Goal: Task Accomplishment & Management: Complete application form

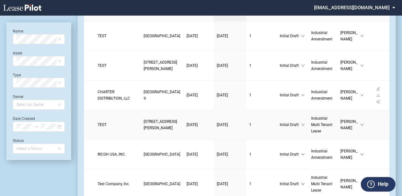
scroll to position [42, 0]
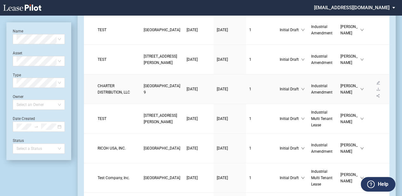
click at [183, 104] on td "10/14/2025" at bounding box center [198, 89] width 30 height 30
drag, startPoint x: 166, startPoint y: 104, endPoint x: 142, endPoint y: 96, distance: 25.8
click at [144, 94] on span "[GEOGRAPHIC_DATA] 9" at bounding box center [162, 88] width 37 height 11
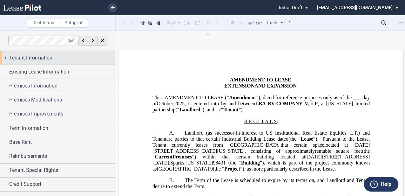
click at [108, 53] on div "Tenant Information" at bounding box center [57, 58] width 115 height 14
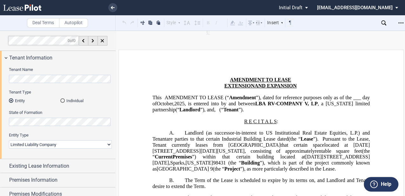
scroll to position [42, 0]
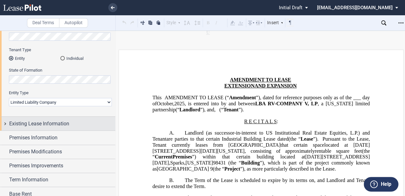
click at [66, 126] on span "Existing Lease Information" at bounding box center [39, 124] width 60 height 8
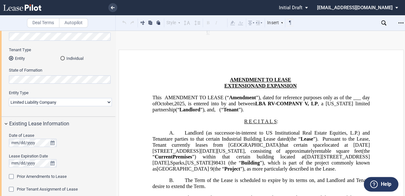
click at [63, 174] on span "Prior Amendments to Lease" at bounding box center [42, 176] width 50 height 5
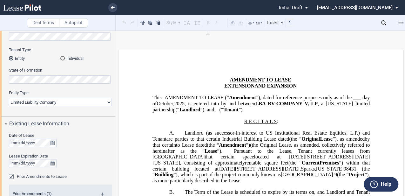
scroll to position [84, 0]
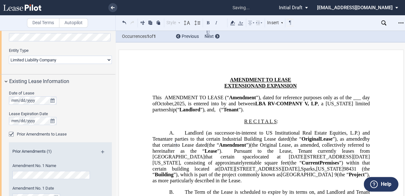
click at [286, 147] on span "by that certain to [PERSON_NAME] dated (the “ Amendment ”)" at bounding box center [261, 141] width 218 height 11
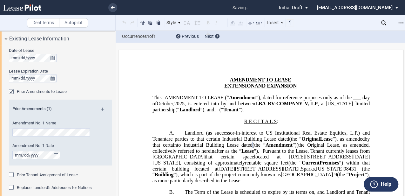
scroll to position [60, 0]
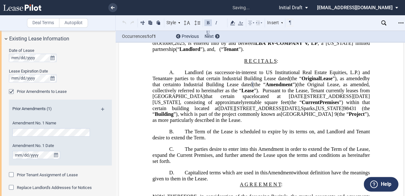
click at [287, 93] on span "(the Original Lease, as amended, collectively referred to hereinafter as the “" at bounding box center [261, 86] width 218 height 11
click at [285, 105] on span ", consisting of approximately rentable square feet" at bounding box center [234, 102] width 108 height 6
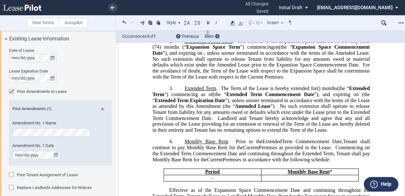
scroll to position [317, 0]
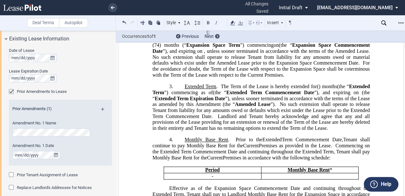
drag, startPoint x: 307, startPoint y: 128, endPoint x: 307, endPoint y: 136, distance: 7.6
click at [307, 129] on span "Landlord and Tenant hereby acknowledge and agree that any and all provisions of…" at bounding box center [261, 121] width 218 height 17
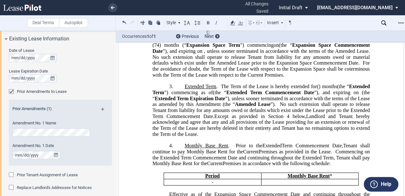
click at [182, 158] on p "4. Monthly Base Rent . Prior to the New Extended Term Commencement Date, and su…" at bounding box center [260, 155] width 217 height 24
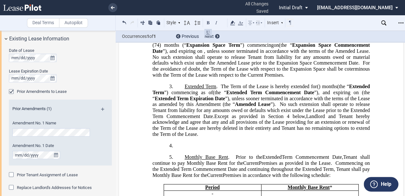
scroll to position [329, 0]
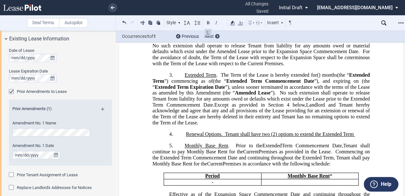
drag, startPoint x: 356, startPoint y: 148, endPoint x: 216, endPoint y: 142, distance: 139.5
drag, startPoint x: 354, startPoint y: 146, endPoint x: 254, endPoint y: 151, distance: 100.1
click at [255, 151] on div "!!SET_LEVEL_1!! !!AMD_LEVEL_2!! 4. ﻿Renewal Options. Tenant shall have two (2) …" at bounding box center [260, 148] width 217 height 35
drag, startPoint x: 241, startPoint y: 152, endPoint x: 233, endPoint y: 150, distance: 8.7
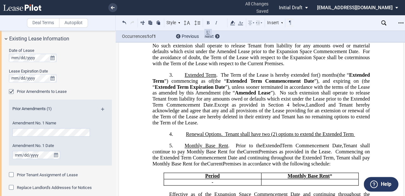
click at [239, 152] on div "!!SET_LEVEL_1!! !!AMD_LEVEL_2!! 4. ﻿Renewal Options. Tenant shall have two (2) …" at bounding box center [260, 148] width 217 height 35
drag, startPoint x: 220, startPoint y: 147, endPoint x: 288, endPoint y: 147, distance: 67.6
click at [280, 137] on span "﻿Renewal Options. Tenant shall have two (2) options to extend the Extended Term" at bounding box center [270, 134] width 169 height 6
click at [289, 137] on span "﻿Renewal Options. Tenant shall have two (2) options to extend the Extended Term" at bounding box center [270, 134] width 169 height 6
click at [333, 151] on div "!!SET_LEVEL_1!! !!AMD_LEVEL_2!! 4. ﻿Renewal Options. Tenant shall have two (2) …" at bounding box center [260, 148] width 217 height 35
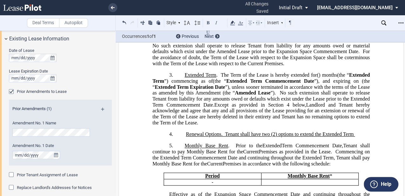
click at [343, 151] on div "!!SET_LEVEL_1!! !!AMD_LEVEL_2!! 4. ﻿Renewal Options. Tenant shall have two (2) …" at bounding box center [260, 148] width 217 height 35
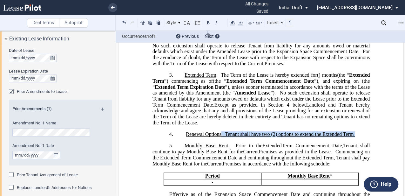
drag, startPoint x: 344, startPoint y: 147, endPoint x: 220, endPoint y: 144, distance: 123.5
click at [220, 137] on p "4. ﻿Renewal Options. Tenant shall have two (2) options to extend the Extended T…" at bounding box center [260, 134] width 217 height 6
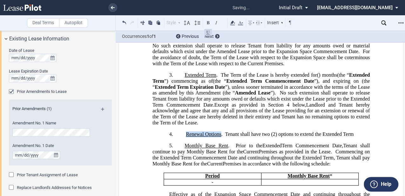
click at [340, 137] on span "﻿Renewal Options . Tenant shall have two (2) options to extend the Extended Term" at bounding box center [270, 134] width 168 height 6
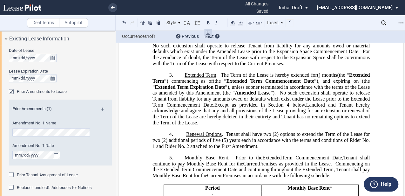
scroll to position [350, 0]
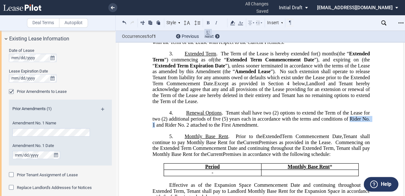
drag, startPoint x: 349, startPoint y: 132, endPoint x: 153, endPoint y: 137, distance: 195.6
click at [153, 127] on span "﻿Renewal Options . Tenant shall have two (2) options to extend the Term of the …" at bounding box center [261, 118] width 218 height 17
drag, startPoint x: 164, startPoint y: 138, endPoint x: 187, endPoint y: 137, distance: 22.3
click at [187, 127] on span "﻿Renewal Options . Tenant shall have two (2) options to extend the Term of the …" at bounding box center [261, 118] width 218 height 17
click at [222, 104] on span "Landlord and Tenant hereby acknowledge and agree that any and all provisions of…" at bounding box center [261, 91] width 218 height 23
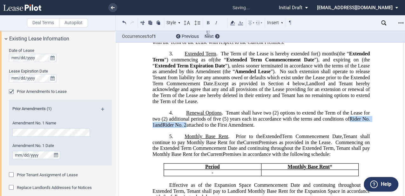
drag, startPoint x: 348, startPoint y: 130, endPoint x: 186, endPoint y: 136, distance: 162.0
click at [186, 127] on span "﻿Renewal Options . Tenant shall have two (2) options to extend the Term of the …" at bounding box center [261, 118] width 218 height 17
click at [182, 122] on p "4. ﻿Renewal Options . Tenant shall have two (2) options to extend the Term of t…" at bounding box center [260, 119] width 217 height 18
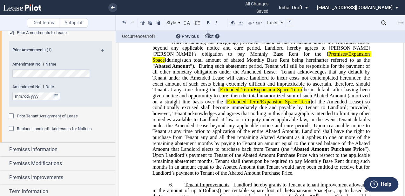
scroll to position [258, 0]
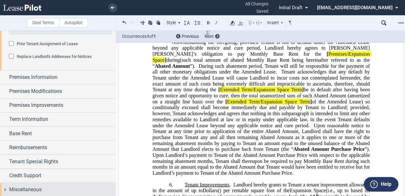
click at [51, 185] on div "Miscellaneous" at bounding box center [62, 189] width 106 height 8
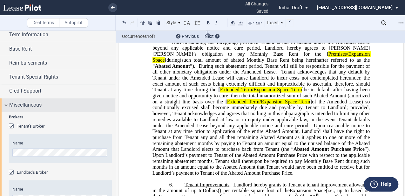
scroll to position [323, 0]
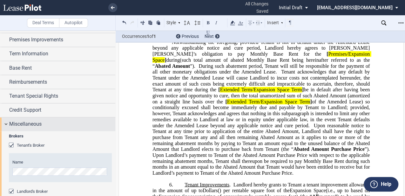
click at [38, 110] on span "Credit Support" at bounding box center [25, 110] width 32 height 8
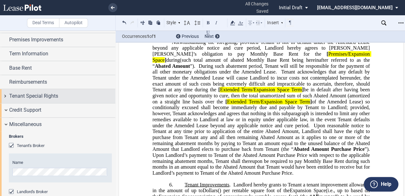
click at [52, 92] on span "Tenant Special Rights" at bounding box center [33, 96] width 49 height 8
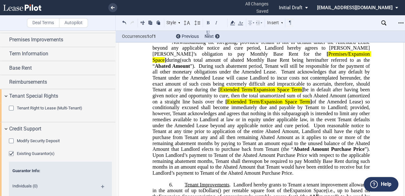
click at [61, 100] on div "Tenant Special Rights" at bounding box center [62, 96] width 106 height 8
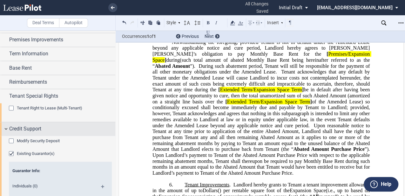
click at [55, 132] on div "Credit Support" at bounding box center [62, 129] width 106 height 8
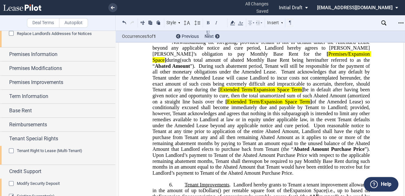
scroll to position [549, 0]
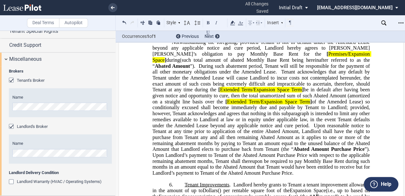
click at [39, 63] on span "Miscellaneous" at bounding box center [25, 59] width 32 height 8
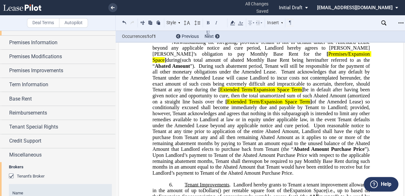
scroll to position [128, 0]
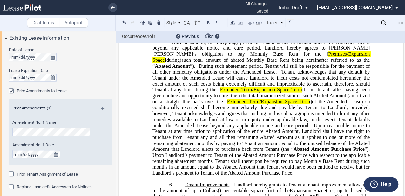
click at [52, 42] on span "Existing Lease Information" at bounding box center [39, 38] width 60 height 8
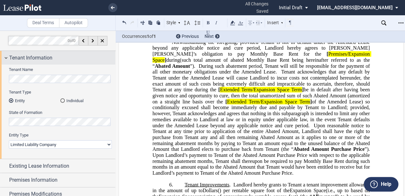
click at [49, 59] on span "Tenant Information" at bounding box center [30, 58] width 43 height 8
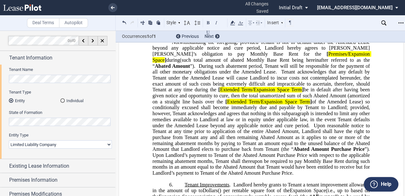
click at [264, 122] on span "of the Amended Lease) so conditionally excused shall become immediately due and…" at bounding box center [261, 109] width 218 height 23
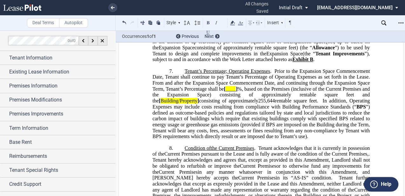
scroll to position [752, 0]
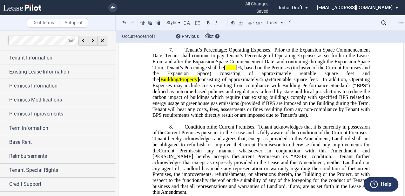
click at [181, 153] on p "8. Condition of the Current Premises the Original Premises the Premises the Ret…" at bounding box center [260, 159] width 217 height 71
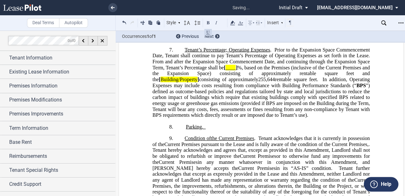
drag, startPoint x: 207, startPoint y: 153, endPoint x: 200, endPoint y: 154, distance: 7.0
click at [200, 130] on p "8. ﻿Parking." at bounding box center [260, 127] width 217 height 6
drag, startPoint x: 200, startPoint y: 154, endPoint x: 204, endPoint y: 154, distance: 3.8
click at [204, 130] on p "8. ﻿Parking." at bounding box center [260, 127] width 217 height 6
click at [208, 130] on p "8. ﻿Parking ﻿ . ﻿" at bounding box center [260, 127] width 217 height 6
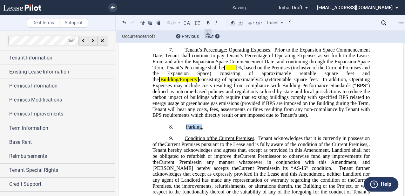
click at [210, 130] on p "8. ﻿Parking ." at bounding box center [260, 127] width 217 height 6
click at [220, 130] on p "8. ﻿Parking ." at bounding box center [260, 127] width 217 height 6
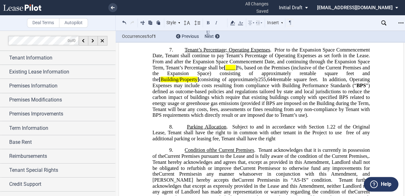
click at [231, 141] on span ". Subject to and in accordance with Section 1.22 of the Original Lease, Tenant …" at bounding box center [261, 132] width 218 height 17
drag, startPoint x: 337, startPoint y: 157, endPoint x: 340, endPoint y: 161, distance: 5.3
click at [337, 141] on span ". Subject to and in accordance with Section 1.22 of the Original Lease, Tenant …" at bounding box center [261, 132] width 218 height 17
click at [342, 141] on span ". Subject to and in accordance with Section 1.22 of the Original Lease, Tenant …" at bounding box center [261, 132] width 218 height 17
click at [257, 118] on span "”) defined as outcome-based policies and regulations tailored by state and loca…" at bounding box center [261, 100] width 218 height 35
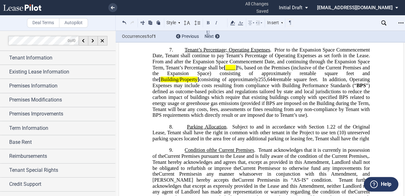
scroll to position [773, 0]
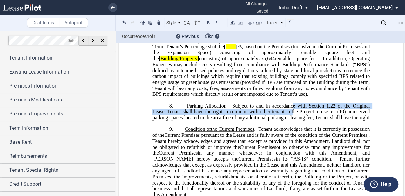
click at [291, 120] on span ". Subject to and in accordance with Section 1.22 of the Original Lease, Tenant …" at bounding box center [261, 111] width 218 height 17
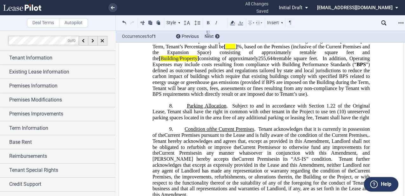
click at [317, 120] on span ". Subject to and in accordance with Section 1.22 of the Original Lease, Tenant …" at bounding box center [261, 111] width 218 height 17
click at [181, 120] on span ". Subject to and in accordance with Section 1.22 of the Original Lease, Tenant …" at bounding box center [261, 111] width 218 height 17
click at [183, 120] on span ". Subject to and in accordance with Section 1.22 of the Original Lease, Tenant …" at bounding box center [261, 111] width 218 height 17
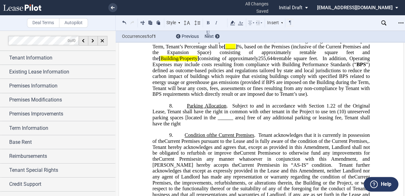
click at [316, 153] on div "!!SET_LEVEL_1!! !!AMD_LEVEL_2!! 8. ﻿Parking Allocation . Subject to and in acco…" at bounding box center [260, 153] width 217 height 101
click at [232, 127] on p "8. ﻿Parking Allocation . Subject to and in accordance with Section 1.22 of the …" at bounding box center [260, 115] width 217 height 24
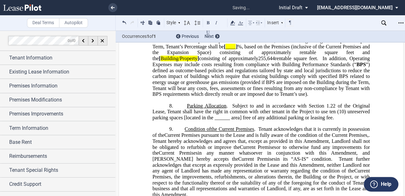
click at [255, 120] on span ". Subject to and in accordance with Section 1.22 of the Original Lease, Tenant …" at bounding box center [261, 111] width 218 height 17
click at [241, 120] on span ". Subject to and in accordance with Section 1.22 of the Original Lease, Tenant …" at bounding box center [261, 111] width 218 height 17
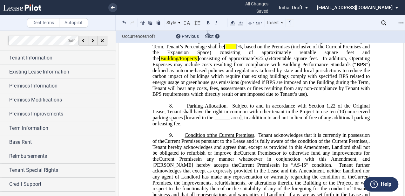
drag, startPoint x: 307, startPoint y: 144, endPoint x: 317, endPoint y: 156, distance: 14.9
click at [307, 126] on span ". Subject to and in accordance with Section 1.22 of the Original Lease, Tenant …" at bounding box center [261, 114] width 218 height 23
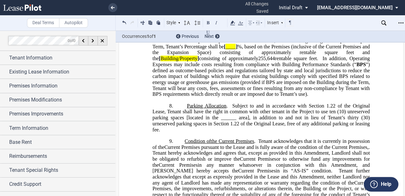
click at [283, 132] on span ". Subject to and in accordance with Section 1.22 of the Original Lease, Tenant …" at bounding box center [261, 117] width 218 height 29
click at [245, 132] on span ". Subject to and in accordance with Section 1.22 of the Original Lease, Tenant …" at bounding box center [261, 117] width 218 height 29
drag, startPoint x: 176, startPoint y: 146, endPoint x: 184, endPoint y: 146, distance: 8.3
drag, startPoint x: 184, startPoint y: 146, endPoint x: 168, endPoint y: 150, distance: 16.7
drag, startPoint x: 168, startPoint y: 150, endPoint x: 306, endPoint y: 138, distance: 138.4
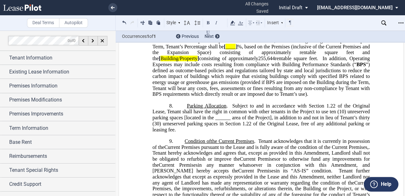
click at [307, 129] on span ". Subject to and in accordance with Section 1.22 of the Original Lease, Tenant …" at bounding box center [261, 117] width 218 height 29
click at [278, 97] on span "”) defined as outcome-based policies and regulations tailored by state and loca…" at bounding box center [261, 79] width 218 height 35
click at [240, 97] on span "”) defined as outcome-based policies and regulations tailored by state and loca…" at bounding box center [261, 79] width 218 height 35
drag, startPoint x: 184, startPoint y: 98, endPoint x: 219, endPoint y: 102, distance: 35.1
click at [185, 97] on span "”) defined as outcome-based policies and regulations tailored by state and loca…" at bounding box center [261, 79] width 218 height 35
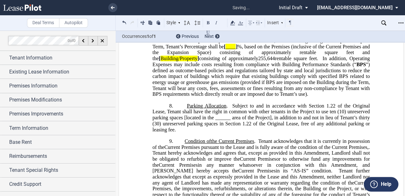
drag, startPoint x: 246, startPoint y: 99, endPoint x: 239, endPoint y: 104, distance: 9.2
click at [246, 97] on span "”) defined as outcome-based policies and regulations tailored by state and loca…" at bounding box center [261, 79] width 218 height 35
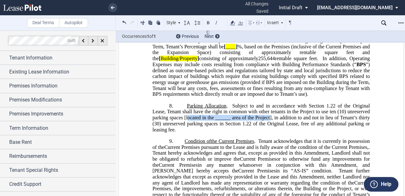
drag, startPoint x: 186, startPoint y: 144, endPoint x: 267, endPoint y: 144, distance: 81.6
click at [267, 132] on span ". Subject to and in accordance with Section 1.22 of the Original Lease, Tenant …" at bounding box center [261, 117] width 218 height 29
click at [234, 23] on icon at bounding box center [233, 23] width 8 height 8
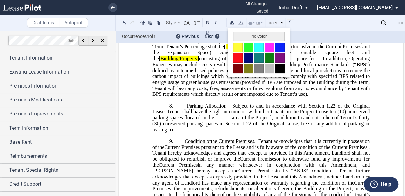
click at [241, 50] on button at bounding box center [238, 48] width 10 height 10
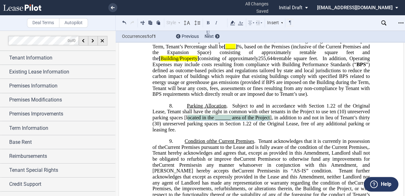
click at [246, 97] on span "”) defined as outcome-based policies and regulations tailored by state and loca…" at bounding box center [261, 79] width 218 height 35
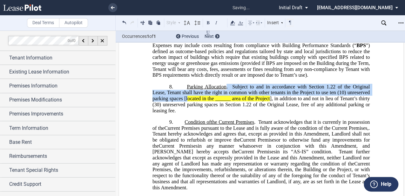
click at [279, 131] on span "Current Premises pursuant to the Lease and is fully aware of the condition of t…" at bounding box center [266, 128] width 204 height 6
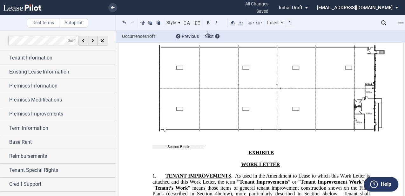
scroll to position [1853, 0]
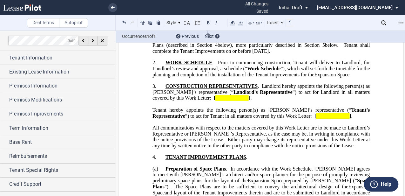
drag, startPoint x: 198, startPoint y: 104, endPoint x: 200, endPoint y: 110, distance: 7.3
click at [198, 54] on span "Tenant shall complete the Tenant Improvements on or before [DATE]" at bounding box center [261, 47] width 218 height 11
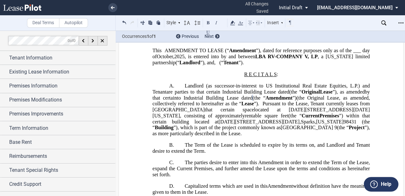
scroll to position [0, 0]
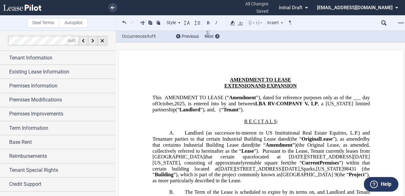
click at [254, 142] on span "are parties to that certain Industrial Building Lease dated" at bounding box center [227, 139] width 123 height 6
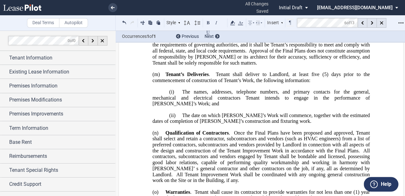
scroll to position [4411, 0]
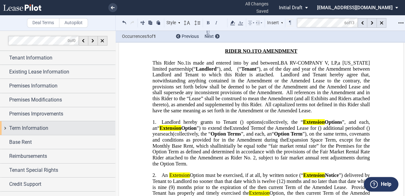
click at [26, 124] on span "Term Information" at bounding box center [28, 128] width 39 height 8
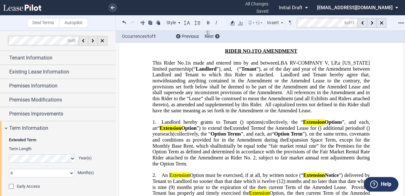
scroll to position [63, 0]
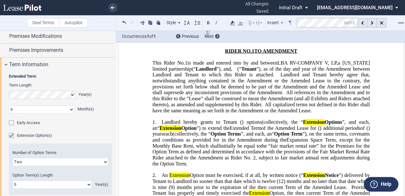
click at [12, 135] on div "Extension Option(s)" at bounding box center [12, 136] width 6 height 6
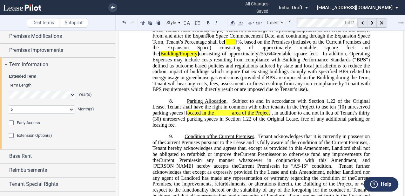
scroll to position [0, 0]
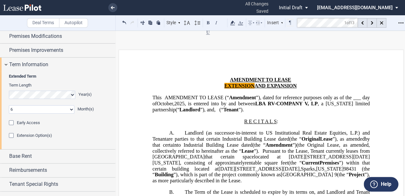
click at [289, 142] on span "are parties to that certain Industrial Building Lease dated" at bounding box center [227, 139] width 123 height 6
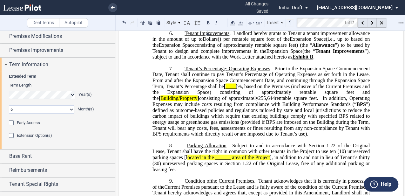
scroll to position [741, 0]
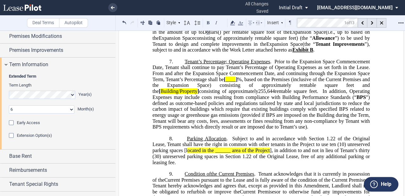
drag, startPoint x: 223, startPoint y: 86, endPoint x: 234, endPoint y: 104, distance: 21.0
click at [223, 64] on span "Tenant’s Percentage; Operating Expenses" at bounding box center [226, 62] width 85 height 6
click at [276, 88] on span "%, based on the Premises (inclusive of the Current Premises and the Expansion S…" at bounding box center [261, 82] width 218 height 11
drag, startPoint x: 261, startPoint y: 102, endPoint x: 259, endPoint y: 111, distance: 9.2
click at [261, 88] on span "%, based on the Premises (inclusive of the Current Premises and the Expansion S…" at bounding box center [261, 82] width 218 height 11
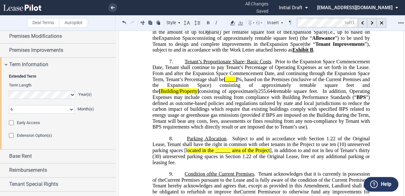
click at [258, 94] on span "255,644" at bounding box center [266, 91] width 17 height 6
click at [253, 130] on span "”) defined as outcome-based policies and regulations tailored by state and loca…" at bounding box center [261, 111] width 218 height 35
click at [317, 70] on span "Prior to the Expansion Space Commencement Date, Tenant shall continue to pay Te…" at bounding box center [261, 64] width 218 height 11
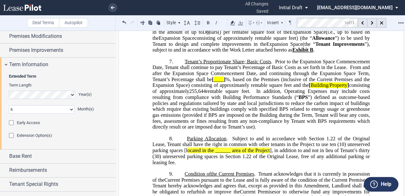
drag, startPoint x: 190, startPoint y: 104, endPoint x: 193, endPoint y: 108, distance: 5.3
click at [190, 82] on span "From and after the Expansion Space Commencement Date, and continuing through th…" at bounding box center [261, 72] width 218 height 17
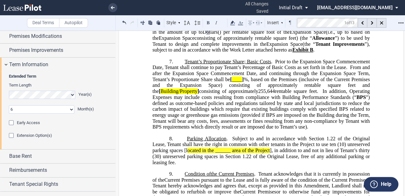
click at [199, 94] on span "consisting of approximately" at bounding box center [228, 91] width 59 height 6
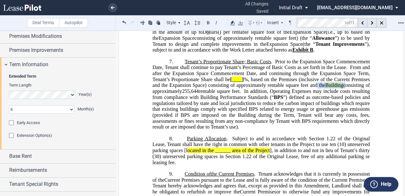
drag, startPoint x: 340, startPoint y: 108, endPoint x: 376, endPoint y: 108, distance: 35.9
click at [234, 20] on icon at bounding box center [233, 23] width 8 height 8
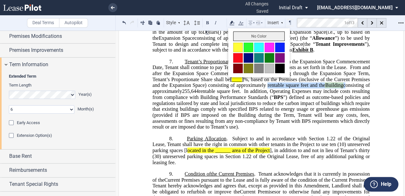
click at [240, 36] on button "No Color" at bounding box center [258, 36] width 51 height 10
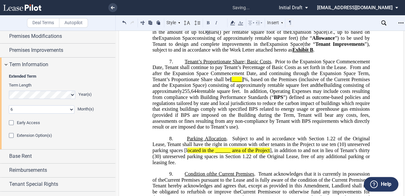
click at [281, 100] on span "In addition, Operating Expenses may include costs resulting from compliance wit…" at bounding box center [261, 93] width 218 height 11
drag, startPoint x: 274, startPoint y: 131, endPoint x: 268, endPoint y: 131, distance: 6.0
click at [274, 130] on span "”) defined as outcome-based policies and regulations tailored by state and loca…" at bounding box center [261, 111] width 218 height 35
click at [212, 82] on span "From and after the Expansion Space Commencement Date, and continuing through th…" at bounding box center [261, 72] width 218 height 17
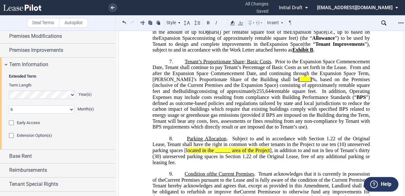
click at [296, 94] on span "rentable square feet." at bounding box center [295, 91] width 44 height 6
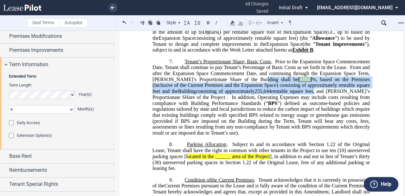
drag, startPoint x: 249, startPoint y: 104, endPoint x: 295, endPoint y: 117, distance: 48.4
click at [295, 100] on span "Prior to the Expansion Space Commencement Date, Tenant shall continue to pay Te…" at bounding box center [261, 79] width 218 height 41
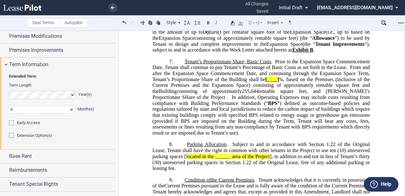
click at [182, 100] on span "rentable square feet , and [PERSON_NAME]’s Proportionate SHare of the Project ." at bounding box center [261, 93] width 218 height 11
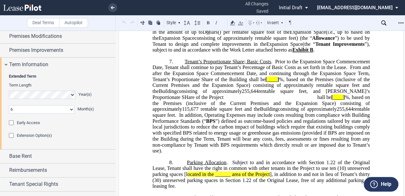
drag, startPoint x: 256, startPoint y: 123, endPoint x: 244, endPoint y: 154, distance: 33.3
click at [256, 100] on span at bounding box center [271, 97] width 94 height 6
click at [175, 152] on span "”) defined as outcome-based policies and regulations tailored by state and loca…" at bounding box center [261, 135] width 218 height 35
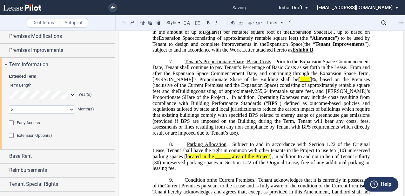
click at [200, 106] on span "In addition, Operating Expenses may include costs resulting from compliance wit…" at bounding box center [261, 99] width 218 height 11
click at [208, 133] on span "”) defined as outcome-based policies and regulations tailored by state and loca…" at bounding box center [261, 117] width 218 height 35
click at [227, 88] on span "%, based on the Premises (inclusive of the Current Premises and the Expansion S…" at bounding box center [261, 82] width 218 height 11
click at [217, 82] on span "From and after the Expansion Space Commencement Date, and continuing through th…" at bounding box center [261, 72] width 218 height 17
click at [363, 100] on span "rentable square feet, and [PERSON_NAME]’s Proportionate SHare of the Project ." at bounding box center [261, 93] width 218 height 11
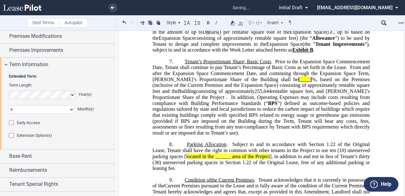
click at [183, 100] on span "rentable square feet, and [PERSON_NAME]’s Proportionate Share of the Project ." at bounding box center [261, 93] width 218 height 11
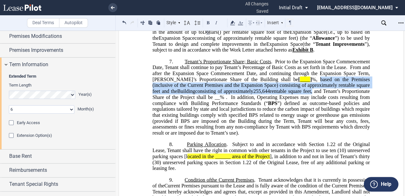
drag, startPoint x: 287, startPoint y: 105, endPoint x: 234, endPoint y: 124, distance: 56.2
click at [297, 100] on span "Prior to the Expansion Space Commencement Date, Tenant shall continue to pay Te…" at bounding box center [261, 79] width 218 height 41
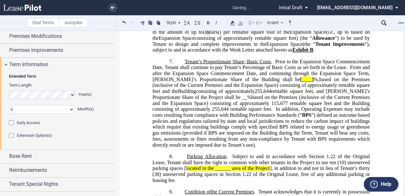
click at [207, 112] on span "rentable square feet , and Tenant’s Proportionate Share of the Project shall be…" at bounding box center [261, 99] width 218 height 23
click at [197, 112] on span "based on the Premises (inclusive of the Current Premises and the Expansion Spac…" at bounding box center [261, 102] width 218 height 17
click at [204, 112] on span "rentable square feet , and Tenant’s Proportionate Share of the Project shall be…" at bounding box center [261, 99] width 218 height 23
click at [312, 82] on span "]" at bounding box center [313, 80] width 2 height 6
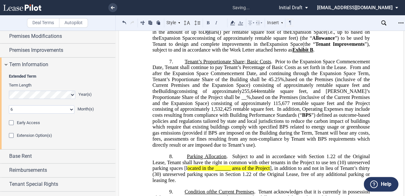
click at [203, 112] on span "rentable square feet , and Tenant’s Proportionate Share of the Project shall be…" at bounding box center [261, 99] width 218 height 23
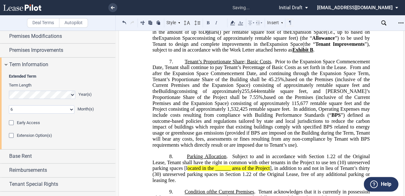
click at [242, 94] on span "255,644" at bounding box center [250, 91] width 17 height 6
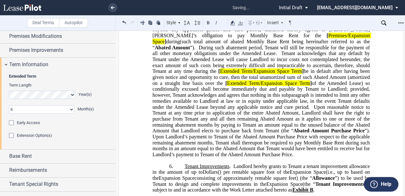
scroll to position [571, 0]
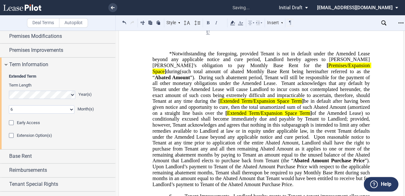
click at [229, 133] on span "of the Amended Lease) so conditionally excused shall become immediately due and…" at bounding box center [261, 121] width 218 height 23
click at [200, 68] on span "*Notwithstanding the foregoing, provided Tenant is not in default under the Ame…" at bounding box center [261, 58] width 218 height 17
drag, startPoint x: 211, startPoint y: 81, endPoint x: 221, endPoint y: 103, distance: 24.3
click at [211, 74] on span "[ Premises/Expansion Space ]" at bounding box center [261, 67] width 218 height 11
click at [166, 74] on span "]" at bounding box center [165, 71] width 2 height 6
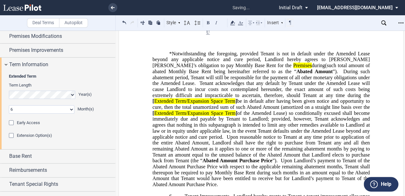
click at [311, 68] on span "during" at bounding box center [317, 65] width 13 height 6
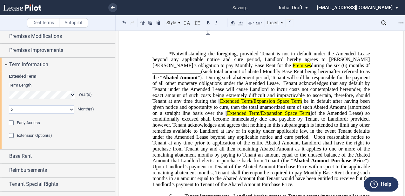
click at [290, 74] on span "during the six (6) months 0f ___________________" at bounding box center [261, 67] width 218 height 11
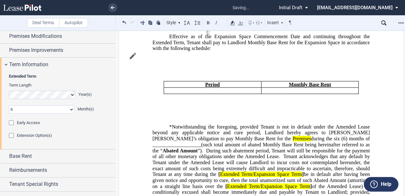
scroll to position [529, 0]
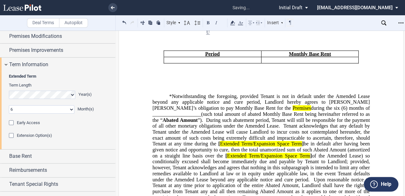
click at [235, 158] on span "be in default after having been given notice and opportunity to cure, then the …" at bounding box center [261, 149] width 218 height 17
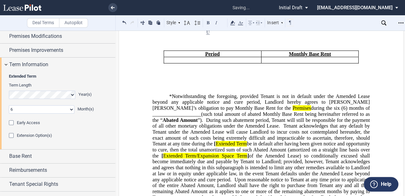
click at [216, 146] on span "Extended Term" at bounding box center [231, 144] width 31 height 6
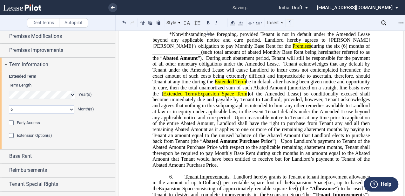
scroll to position [592, 0]
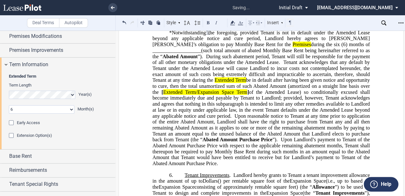
drag, startPoint x: 349, startPoint y: 102, endPoint x: 250, endPoint y: 132, distance: 104.0
click at [247, 95] on span "Extended Term/Expansion Space Term" at bounding box center [205, 92] width 84 height 6
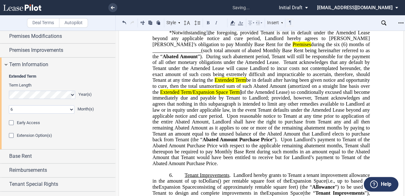
click at [240, 95] on span "]" at bounding box center [241, 92] width 2 height 6
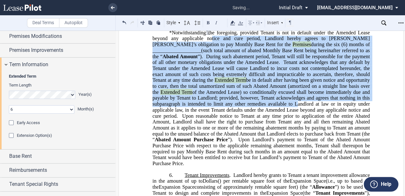
drag, startPoint x: 203, startPoint y: 55, endPoint x: 251, endPoint y: 123, distance: 83.0
click at [251, 123] on p "*Notwithstanding the foregoing, provided Tenant is not in default under the Ame…" at bounding box center [260, 98] width 217 height 137
click at [233, 22] on use at bounding box center [232, 23] width 5 height 4
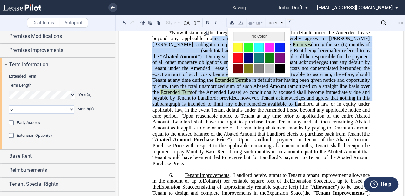
click at [236, 35] on button "No Color" at bounding box center [258, 36] width 51 height 10
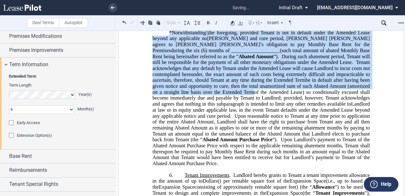
click at [225, 93] on span "be in default after having been given notice and opportunity to cure, then the …" at bounding box center [261, 85] width 218 height 17
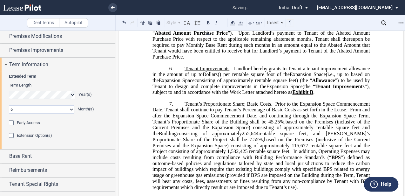
drag, startPoint x: 235, startPoint y: 130, endPoint x: 237, endPoint y: 140, distance: 10.9
click at [235, 112] on span "Prior to the Expansion Space Commencement Date, Tenant shall continue to pay Te…" at bounding box center [261, 106] width 218 height 11
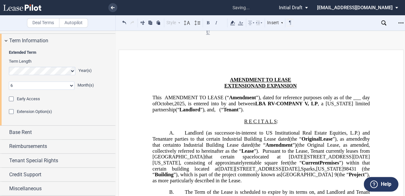
scroll to position [0, 0]
click at [223, 147] on span "by that certain to Industrial Building Lease dated (the “ Amendment ”)" at bounding box center [261, 141] width 218 height 11
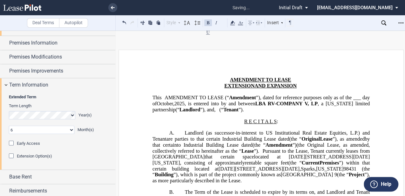
scroll to position [35, 0]
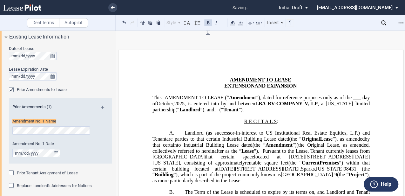
click at [283, 142] on span "are parties to that certain Industrial Building Lease dated" at bounding box center [227, 139] width 123 height 6
click at [398, 23] on icon "Open Lease options menu" at bounding box center [400, 22] width 5 height 5
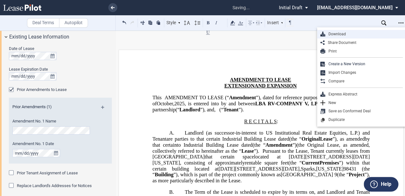
click at [350, 34] on div "Download" at bounding box center [363, 33] width 77 height 5
